Goal: Information Seeking & Learning: Compare options

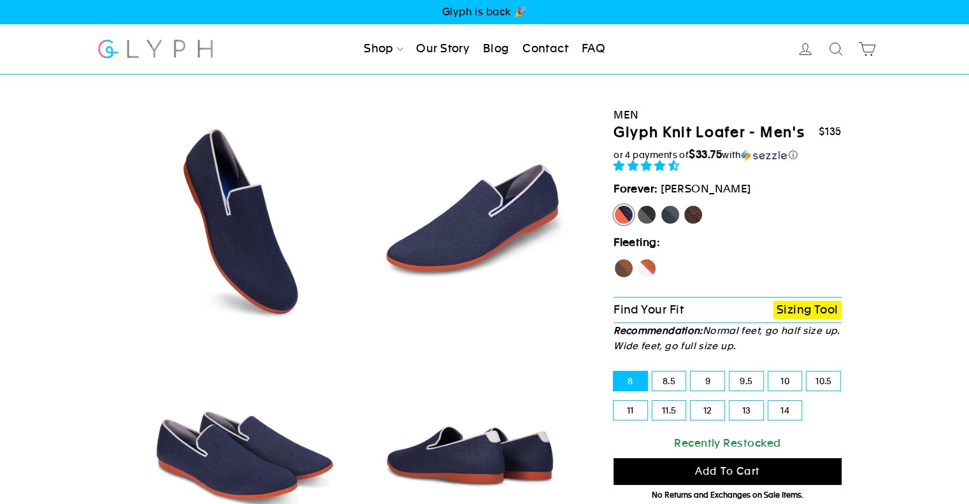
select select "highest-rating"
click at [692, 212] on label "Mustang" at bounding box center [693, 214] width 20 height 20
click at [683, 205] on input "Mustang" at bounding box center [683, 204] width 1 height 1
radio input "true"
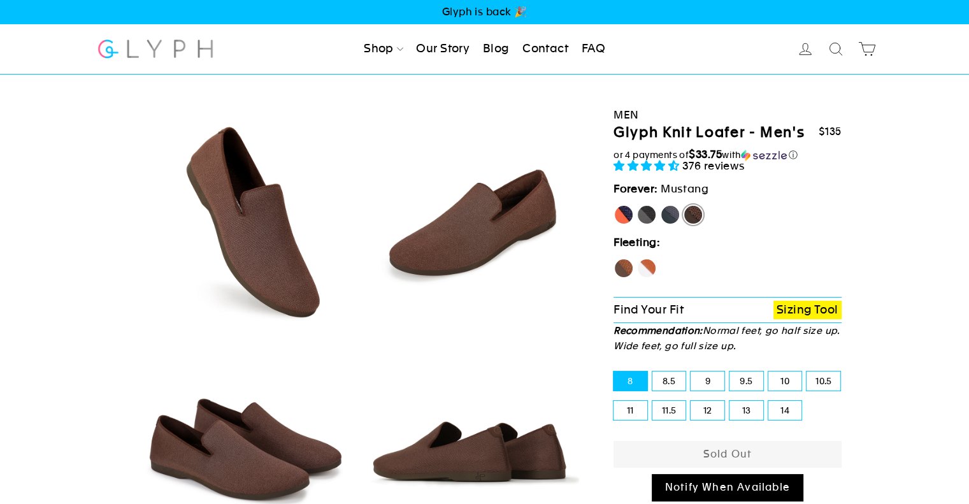
click at [671, 216] on label "Rhino" at bounding box center [670, 214] width 20 height 20
click at [660, 205] on input "Rhino" at bounding box center [660, 204] width 1 height 1
radio input "true"
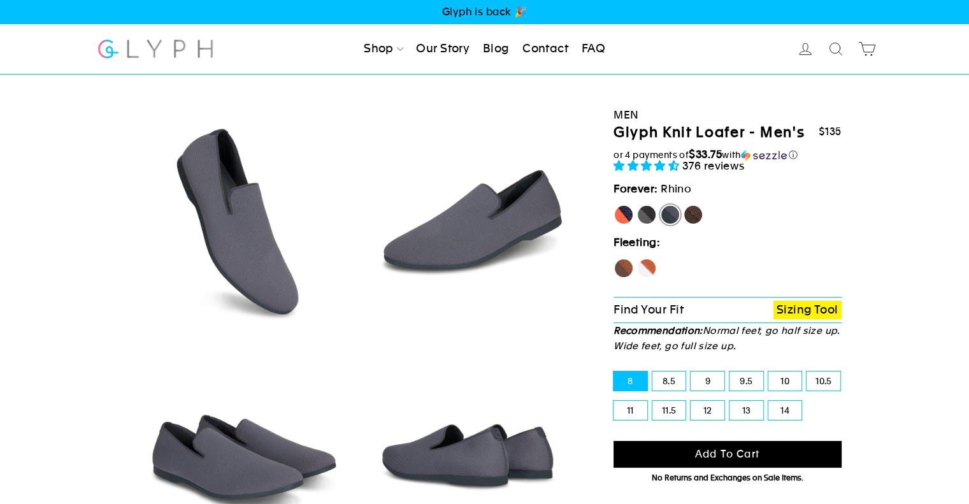
click at [650, 214] on label "Panther" at bounding box center [646, 214] width 20 height 20
click at [637, 205] on input "Panther" at bounding box center [636, 204] width 1 height 1
radio input "true"
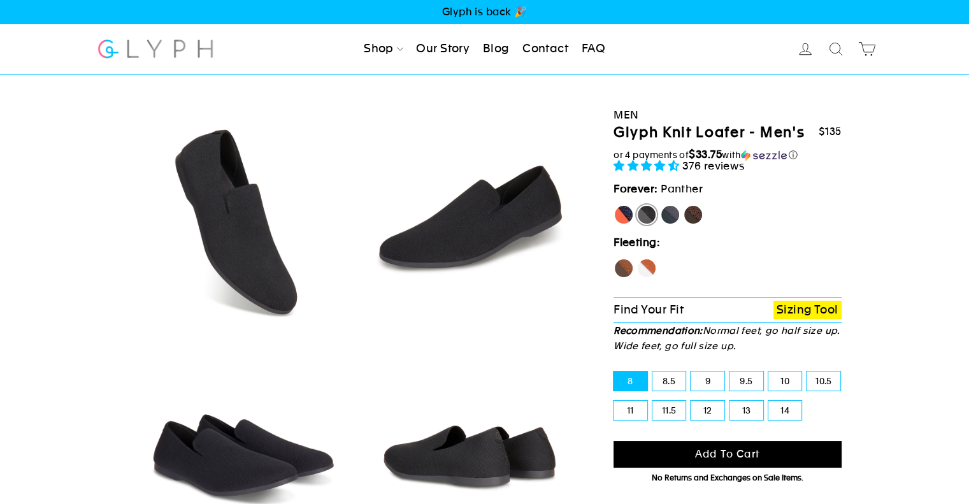
click at [684, 211] on label "Mustang" at bounding box center [693, 214] width 20 height 20
click at [683, 205] on input "Mustang" at bounding box center [683, 204] width 1 height 1
radio input "true"
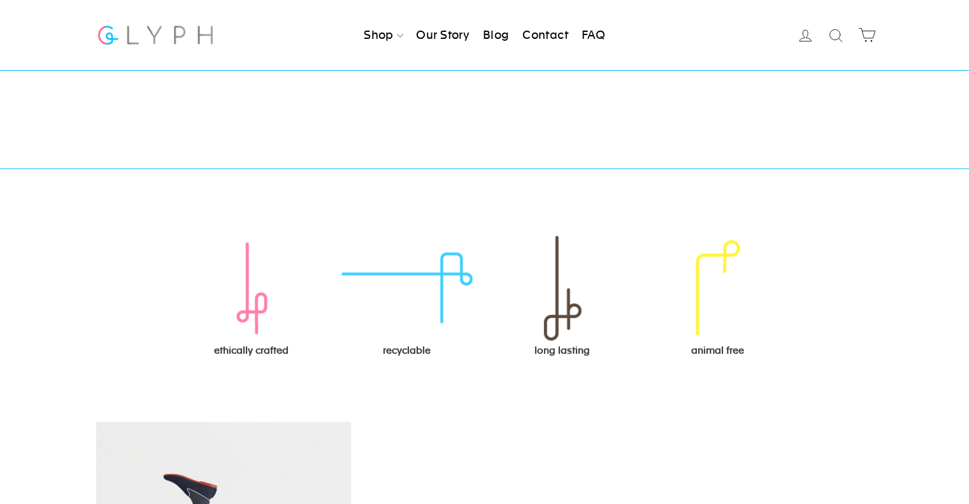
scroll to position [1215, 0]
